Goal: Information Seeking & Learning: Understand process/instructions

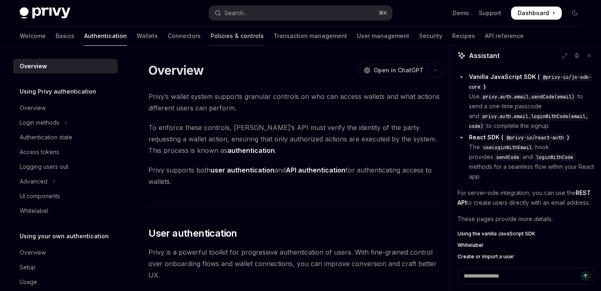
click at [210, 39] on link "Policies & controls" at bounding box center [236, 36] width 53 height 20
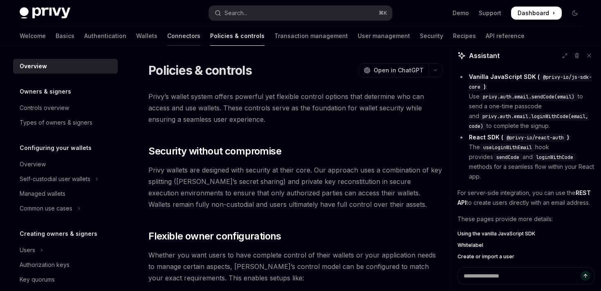
click at [167, 39] on link "Connectors" at bounding box center [183, 36] width 33 height 20
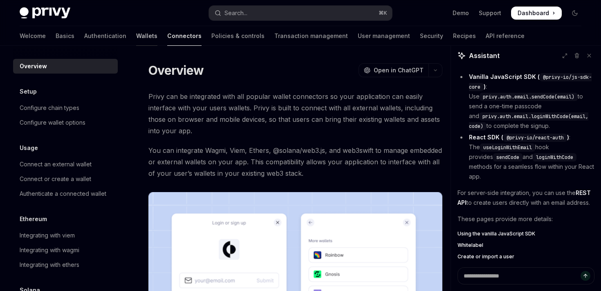
click at [136, 31] on link "Wallets" at bounding box center [146, 36] width 21 height 20
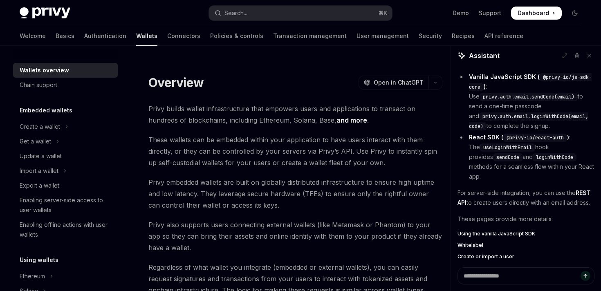
click at [46, 37] on div "Welcome Basics Authentication Wallets Connectors Policies & controls Transactio…" at bounding box center [271, 36] width 503 height 20
click at [84, 42] on link "Authentication" at bounding box center [105, 36] width 42 height 20
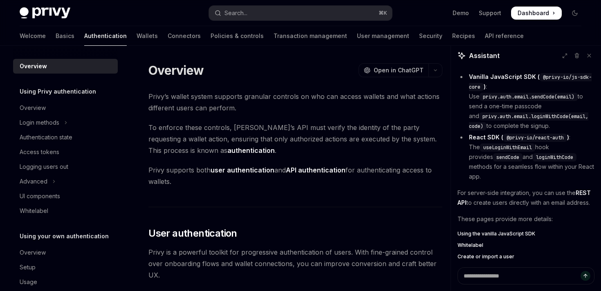
click at [27, 49] on div at bounding box center [65, 52] width 105 height 13
click at [56, 37] on link "Basics" at bounding box center [65, 36] width 19 height 20
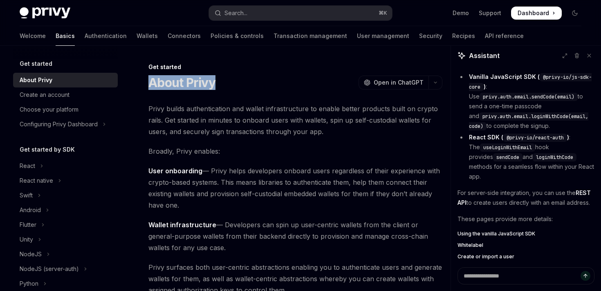
drag, startPoint x: 150, startPoint y: 82, endPoint x: 236, endPoint y: 84, distance: 86.2
click at [237, 85] on div "About Privy OpenAI Open in ChatGPT" at bounding box center [295, 82] width 294 height 15
click at [236, 84] on div "About Privy OpenAI Open in ChatGPT" at bounding box center [295, 82] width 294 height 15
click at [85, 36] on link "Authentication" at bounding box center [106, 36] width 42 height 20
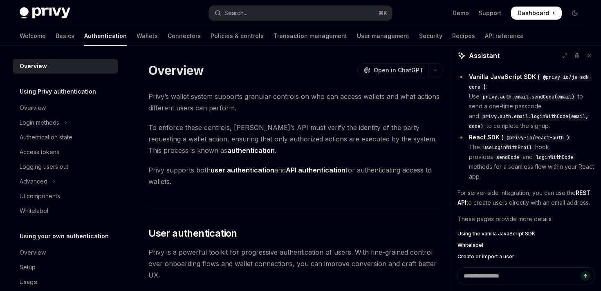
drag, startPoint x: 188, startPoint y: 179, endPoint x: 146, endPoint y: 171, distance: 42.9
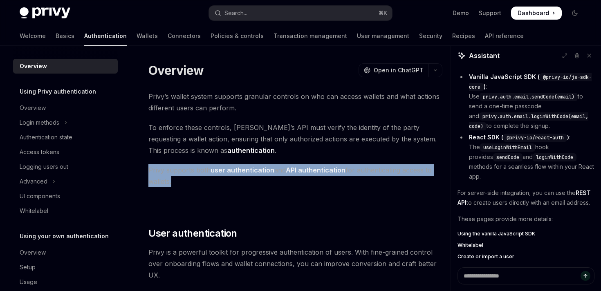
drag, startPoint x: 146, startPoint y: 171, endPoint x: 178, endPoint y: 181, distance: 33.9
click at [178, 181] on span "Privy supports both user authentication and API authentication for authenticati…" at bounding box center [295, 175] width 294 height 23
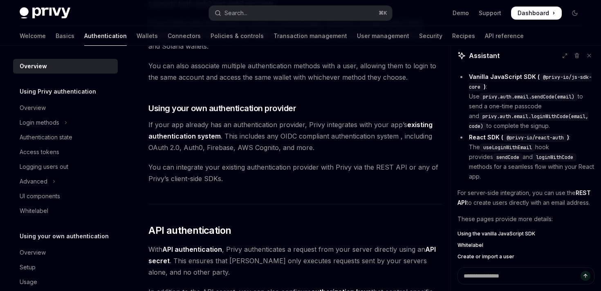
scroll to position [257, 0]
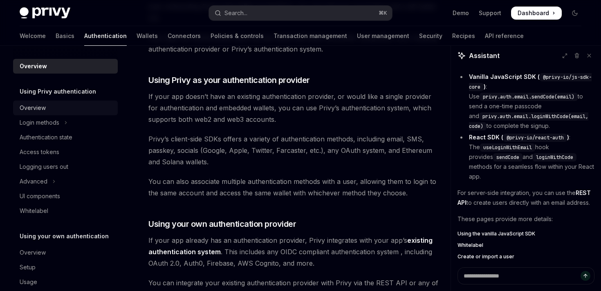
click at [43, 106] on div "Overview" at bounding box center [33, 108] width 26 height 10
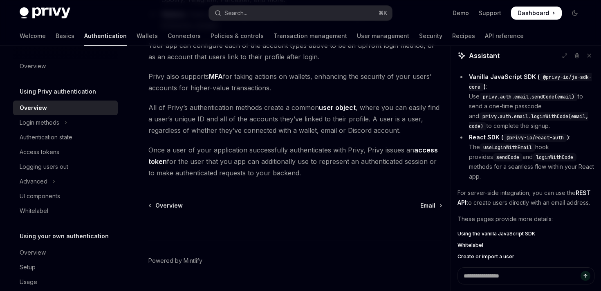
scroll to position [204, 0]
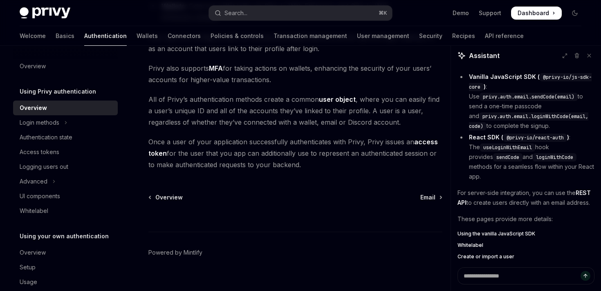
drag, startPoint x: 149, startPoint y: 57, endPoint x: 271, endPoint y: 70, distance: 122.8
click at [271, 70] on span "Privy also supports MFA for taking actions on wallets, enhancing the security o…" at bounding box center [295, 74] width 294 height 23
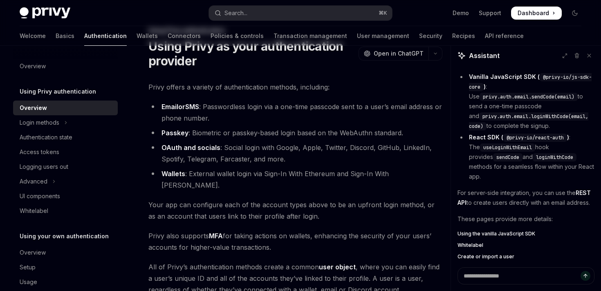
scroll to position [0, 0]
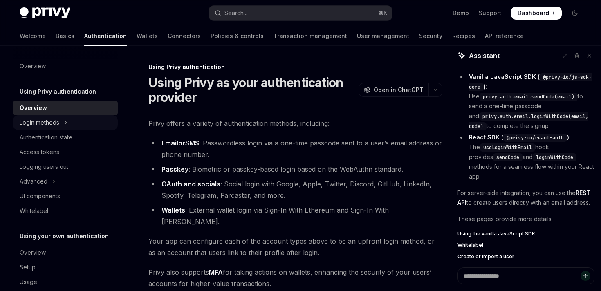
click at [66, 123] on icon "Toggle Login methods section" at bounding box center [65, 123] width 3 height 10
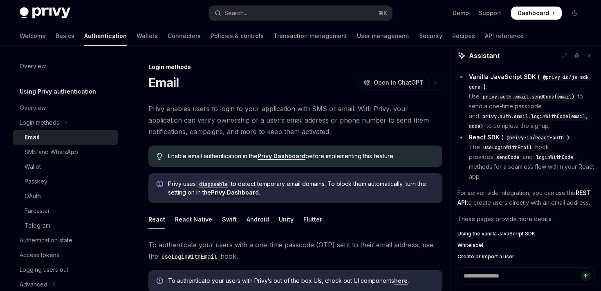
click at [52, 136] on div "Email" at bounding box center [69, 137] width 88 height 10
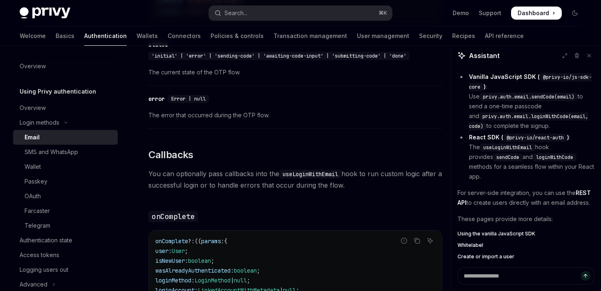
scroll to position [1109, 0]
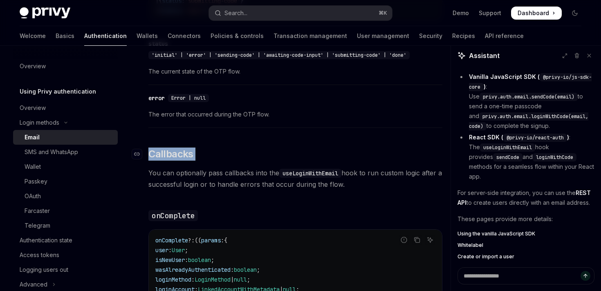
drag, startPoint x: 209, startPoint y: 165, endPoint x: 142, endPoint y: 157, distance: 68.0
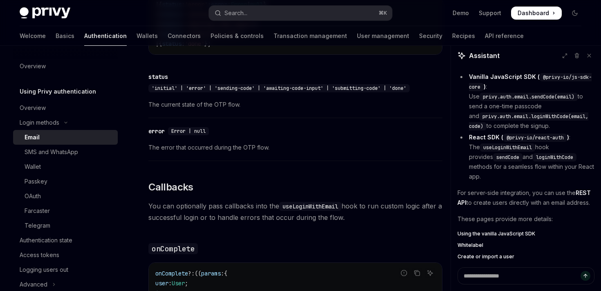
scroll to position [1074, 0]
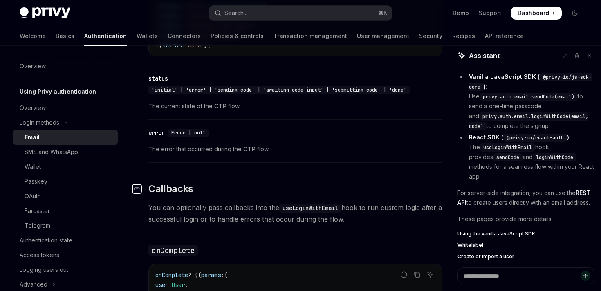
click at [147, 188] on link "​" at bounding box center [140, 188] width 16 height 13
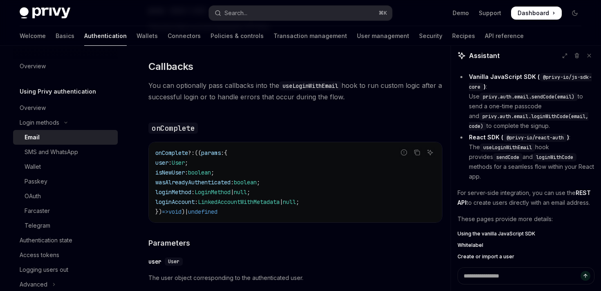
scroll to position [1197, 0]
click at [256, 215] on code "onComplete ?: (( params : { user : User ; isNewUser : boolean ; wasAlreadyAuthe…" at bounding box center [295, 181] width 280 height 69
click at [418, 155] on icon "Copy the contents from the code block" at bounding box center [416, 151] width 7 height 7
click at [332, 248] on h4 "​ Parameters" at bounding box center [295, 242] width 294 height 11
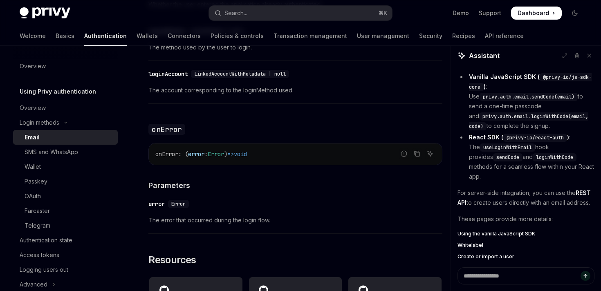
scroll to position [1551, 0]
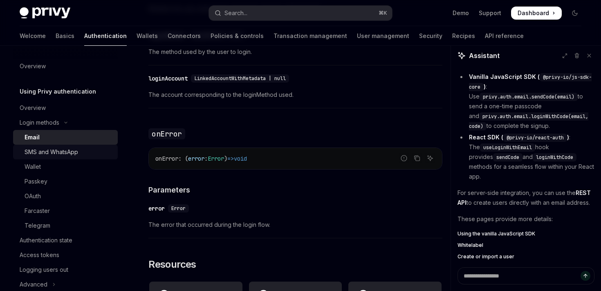
click at [62, 152] on div "SMS and WhatsApp" at bounding box center [52, 152] width 54 height 10
type textarea "*"
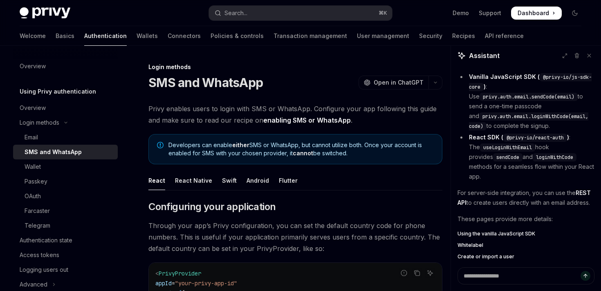
click at [151, 80] on h1 "SMS and WhatsApp" at bounding box center [205, 82] width 114 height 15
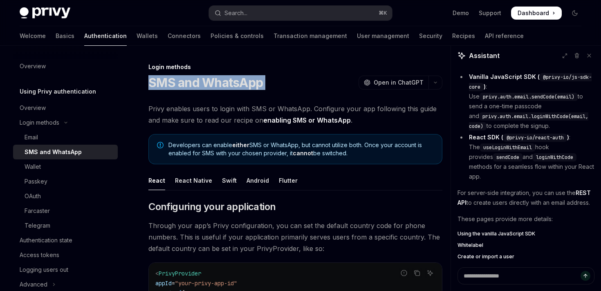
drag, startPoint x: 151, startPoint y: 80, endPoint x: 284, endPoint y: 79, distance: 132.4
click at [284, 80] on div "SMS and WhatsApp OpenAI Open in ChatGPT" at bounding box center [295, 82] width 294 height 15
click at [284, 79] on div "SMS and WhatsApp OpenAI Open in ChatGPT" at bounding box center [295, 82] width 294 height 15
drag, startPoint x: 284, startPoint y: 79, endPoint x: 146, endPoint y: 80, distance: 137.3
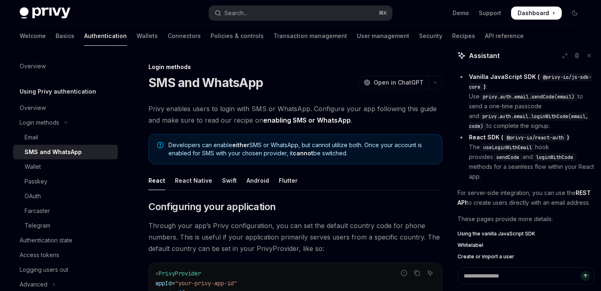
click at [153, 82] on h1 "SMS and WhatsApp" at bounding box center [205, 82] width 114 height 15
click at [231, 117] on span "Privy enables users to login with SMS or WhatsApp. Configure your app following…" at bounding box center [295, 114] width 294 height 23
click at [273, 86] on div "SMS and WhatsApp OpenAI Open in ChatGPT" at bounding box center [295, 82] width 294 height 15
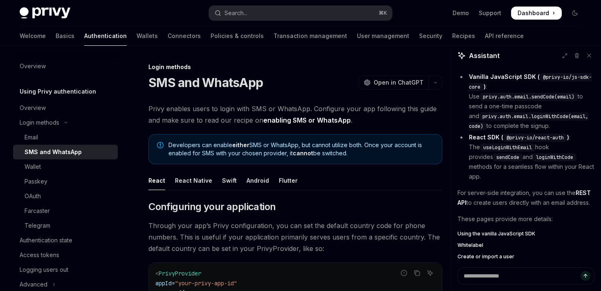
click at [273, 86] on div "SMS and WhatsApp OpenAI Open in ChatGPT" at bounding box center [295, 82] width 294 height 15
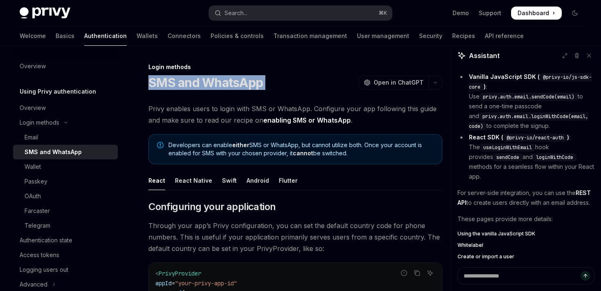
click at [273, 86] on div "SMS and WhatsApp OpenAI Open in ChatGPT" at bounding box center [295, 82] width 294 height 15
click at [341, 71] on div "Login methods SMS and WhatsApp OpenAI Open in ChatGPT" at bounding box center [295, 76] width 294 height 27
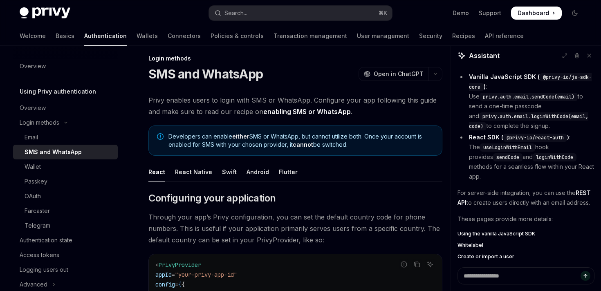
scroll to position [10, 0]
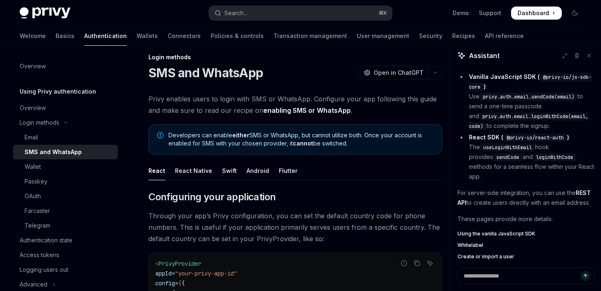
click at [353, 115] on span "Privy enables users to login with SMS or WhatsApp. Configure your app following…" at bounding box center [295, 104] width 294 height 23
click at [149, 95] on span "Privy enables users to login with SMS or WhatsApp. Configure your app following…" at bounding box center [295, 104] width 294 height 23
click at [149, 98] on span "Privy enables users to login with SMS or WhatsApp. Configure your app following…" at bounding box center [295, 104] width 294 height 23
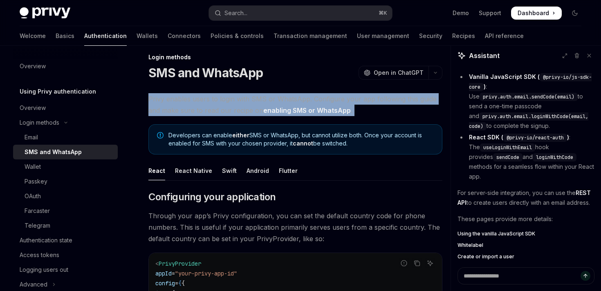
drag, startPoint x: 149, startPoint y: 98, endPoint x: 390, endPoint y: 107, distance: 241.2
click at [390, 107] on span "Privy enables users to login with SMS or WhatsApp. Configure your app following…" at bounding box center [295, 104] width 294 height 23
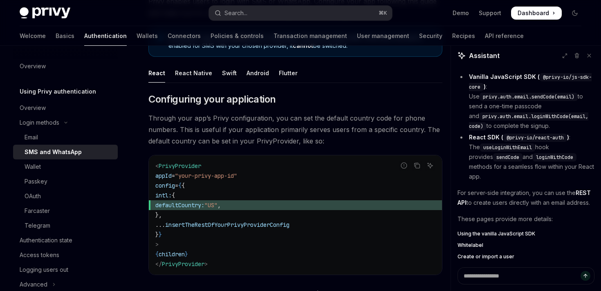
scroll to position [108, 0]
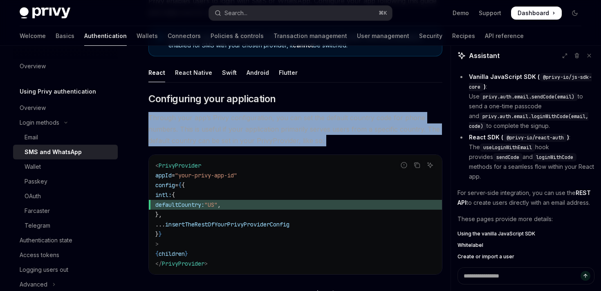
drag, startPoint x: 150, startPoint y: 116, endPoint x: 328, endPoint y: 150, distance: 182.0
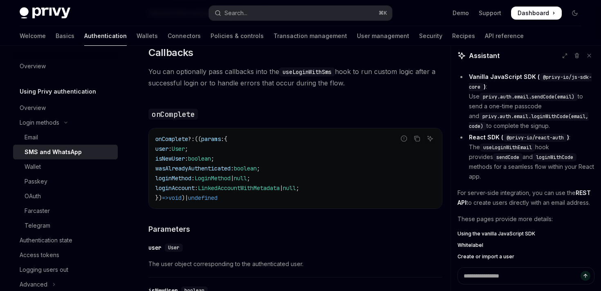
scroll to position [1570, 0]
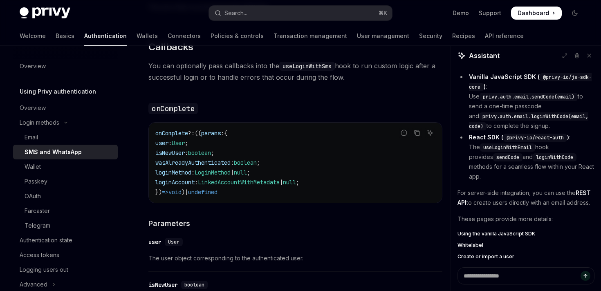
click at [230, 176] on span "LoginMethod" at bounding box center [212, 172] width 36 height 7
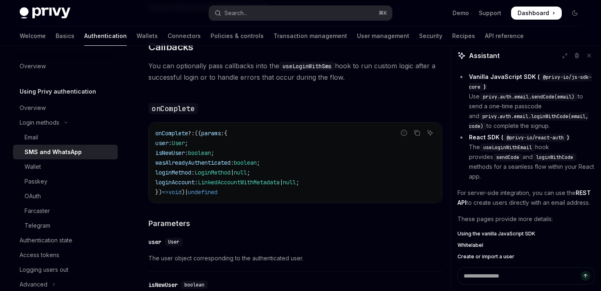
click at [230, 176] on span "LoginMethod" at bounding box center [212, 172] width 36 height 7
click at [229, 166] on span "wasAlreadyAuthenticated" at bounding box center [192, 162] width 75 height 7
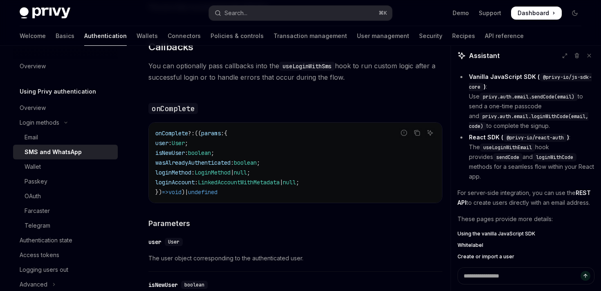
click at [229, 166] on span "wasAlreadyAuthenticated" at bounding box center [192, 162] width 75 height 7
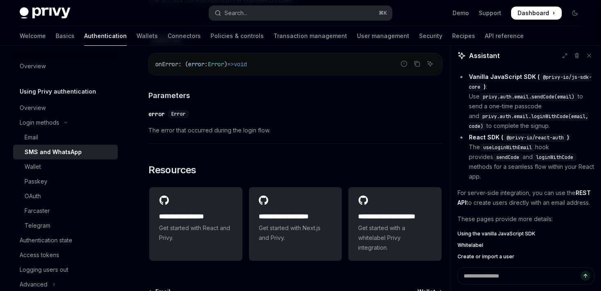
scroll to position [1978, 0]
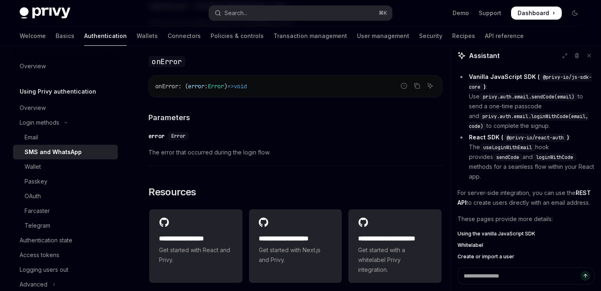
click at [247, 90] on span "void" at bounding box center [240, 86] width 13 height 7
